Goal: Information Seeking & Learning: Check status

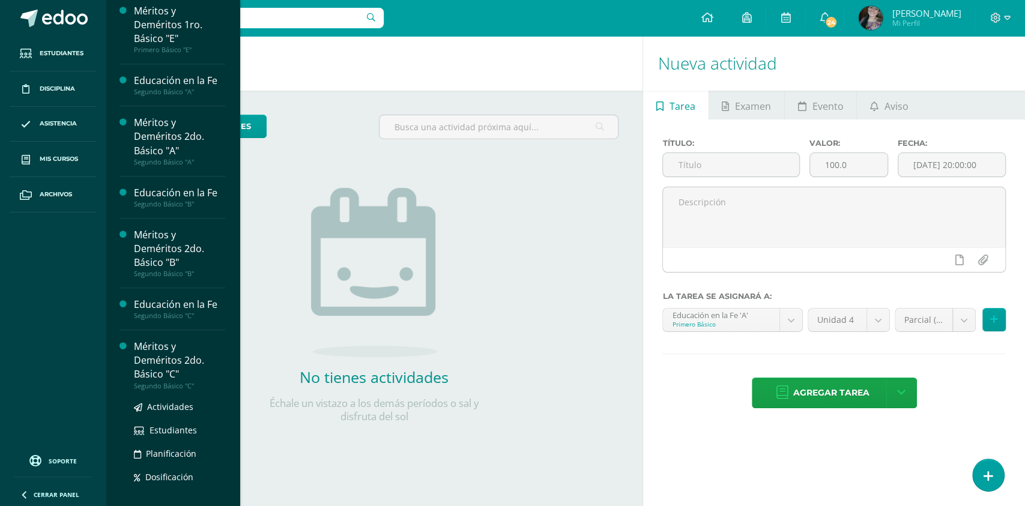
scroll to position [495, 0]
click at [175, 415] on ul "Actividades Estudiantes Planificación Dosificación" at bounding box center [179, 442] width 91 height 84
click at [174, 427] on span "Estudiantes" at bounding box center [172, 429] width 47 height 11
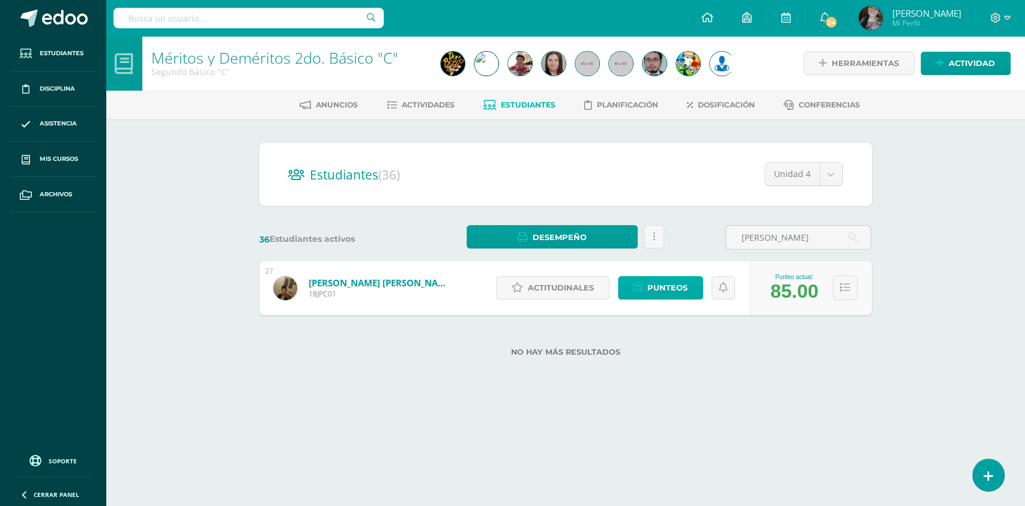
type input "Palacios"
click at [674, 291] on span "Punteos" at bounding box center [667, 288] width 40 height 22
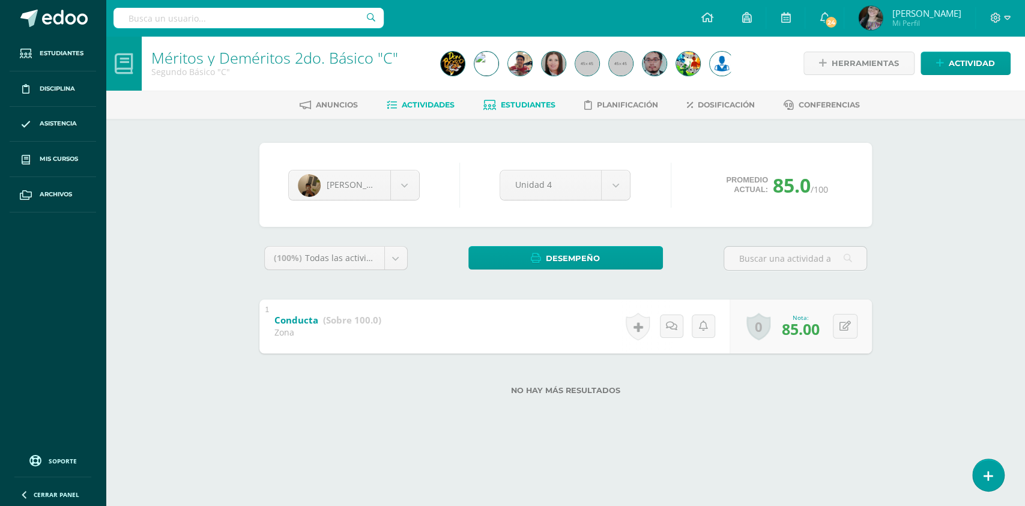
click at [418, 101] on span "Actividades" at bounding box center [428, 104] width 53 height 9
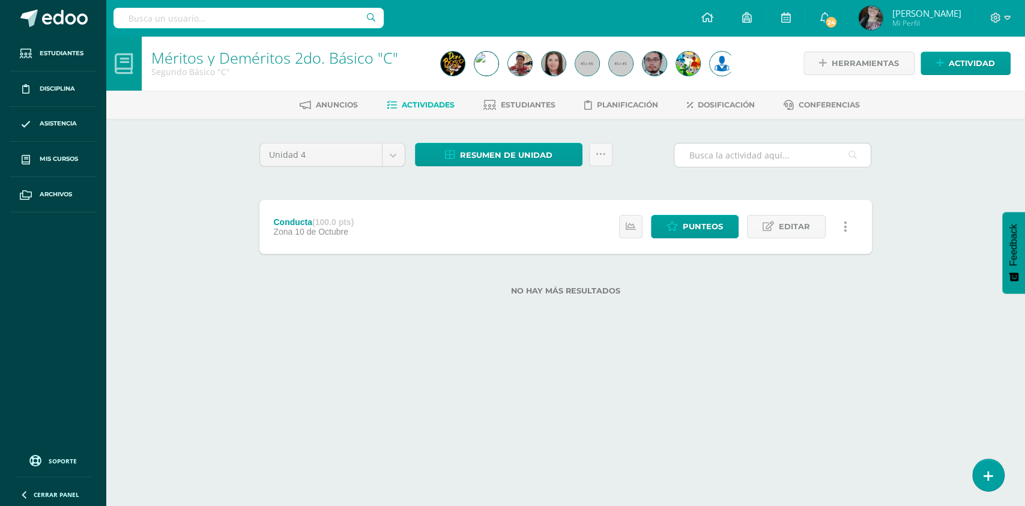
click at [762, 158] on input "text" at bounding box center [772, 154] width 196 height 23
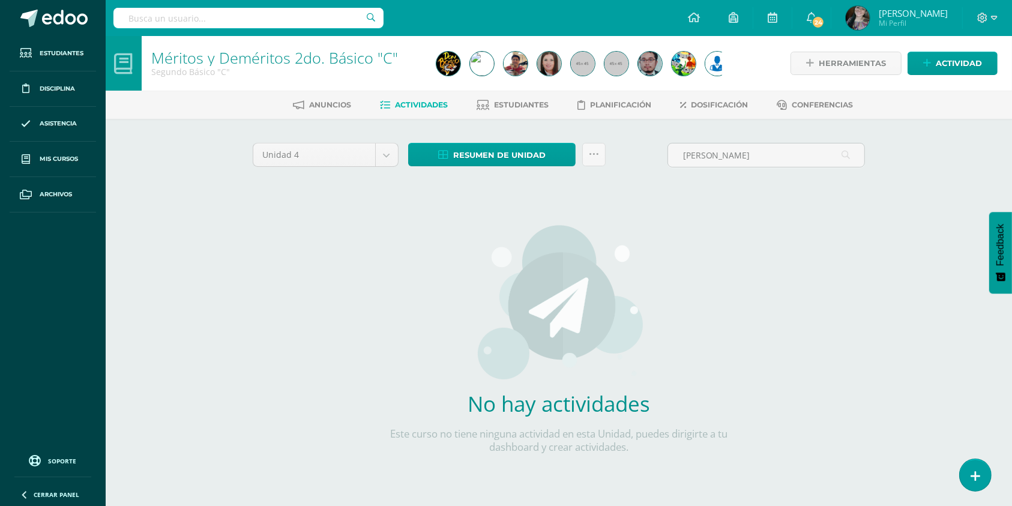
drag, startPoint x: 729, startPoint y: 157, endPoint x: 720, endPoint y: 169, distance: 14.7
click at [720, 169] on div "Palacios Chavez" at bounding box center [766, 160] width 207 height 34
click at [749, 155] on input "Palacios Chavez" at bounding box center [766, 154] width 196 height 23
type input "Palacios C"
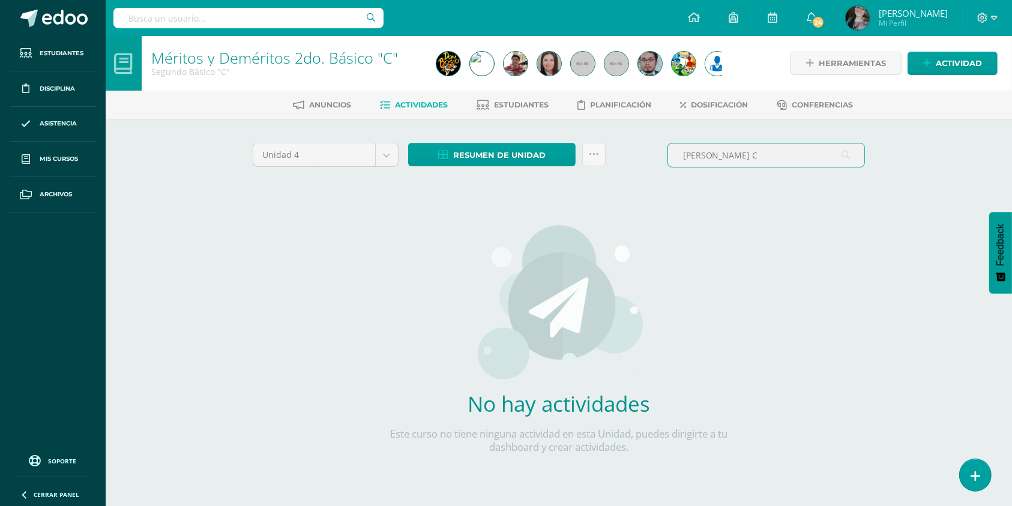
drag, startPoint x: 749, startPoint y: 155, endPoint x: 672, endPoint y: 142, distance: 78.0
click at [672, 143] on input "Palacios C" at bounding box center [766, 154] width 196 height 23
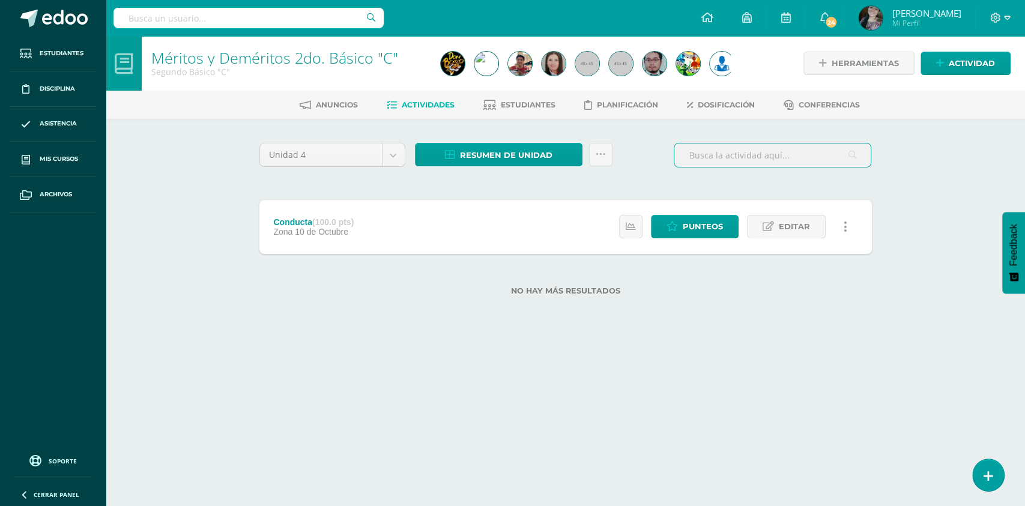
click at [418, 103] on span "Actividades" at bounding box center [428, 104] width 53 height 9
click at [508, 96] on link "Estudiantes" at bounding box center [519, 104] width 72 height 19
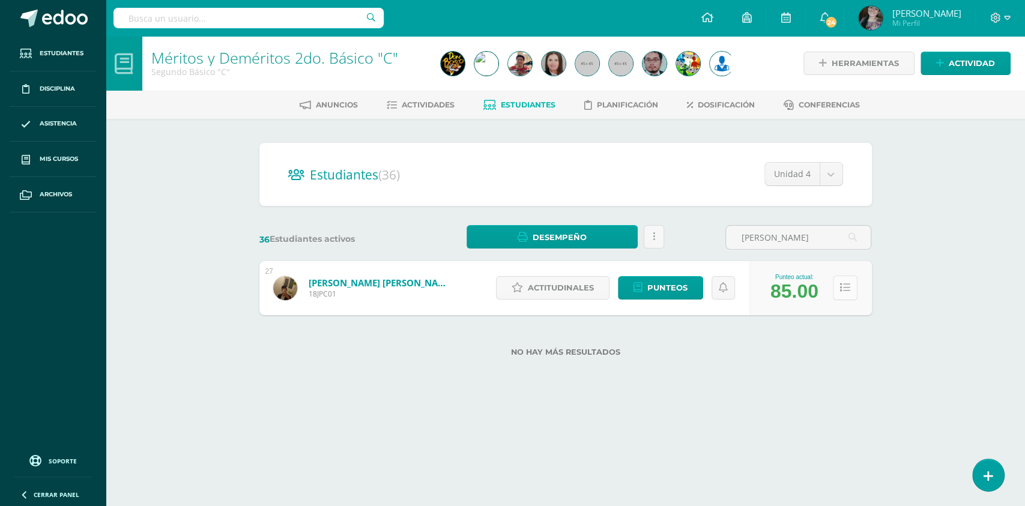
type input "[PERSON_NAME]"
click at [840, 286] on icon at bounding box center [845, 288] width 10 height 10
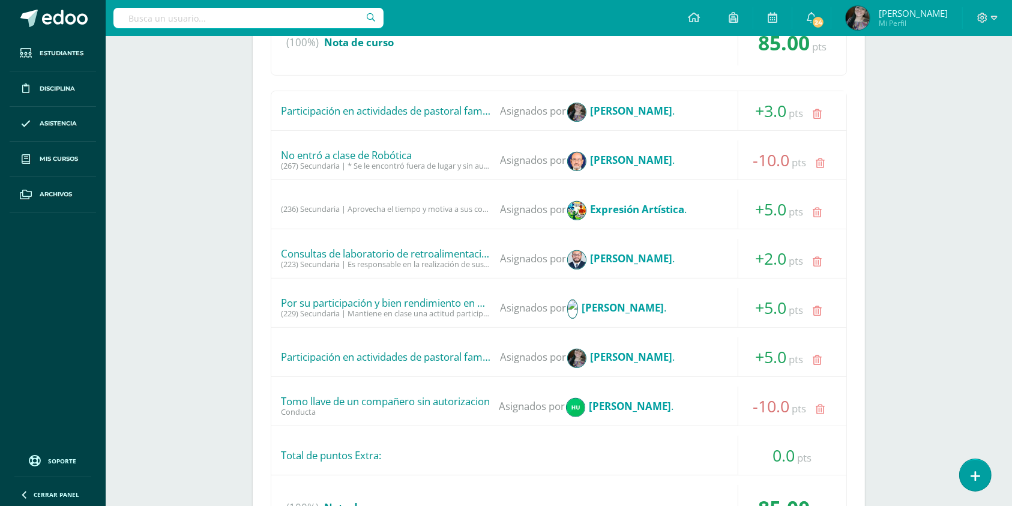
scroll to position [480, 0]
